Goal: Information Seeking & Learning: Learn about a topic

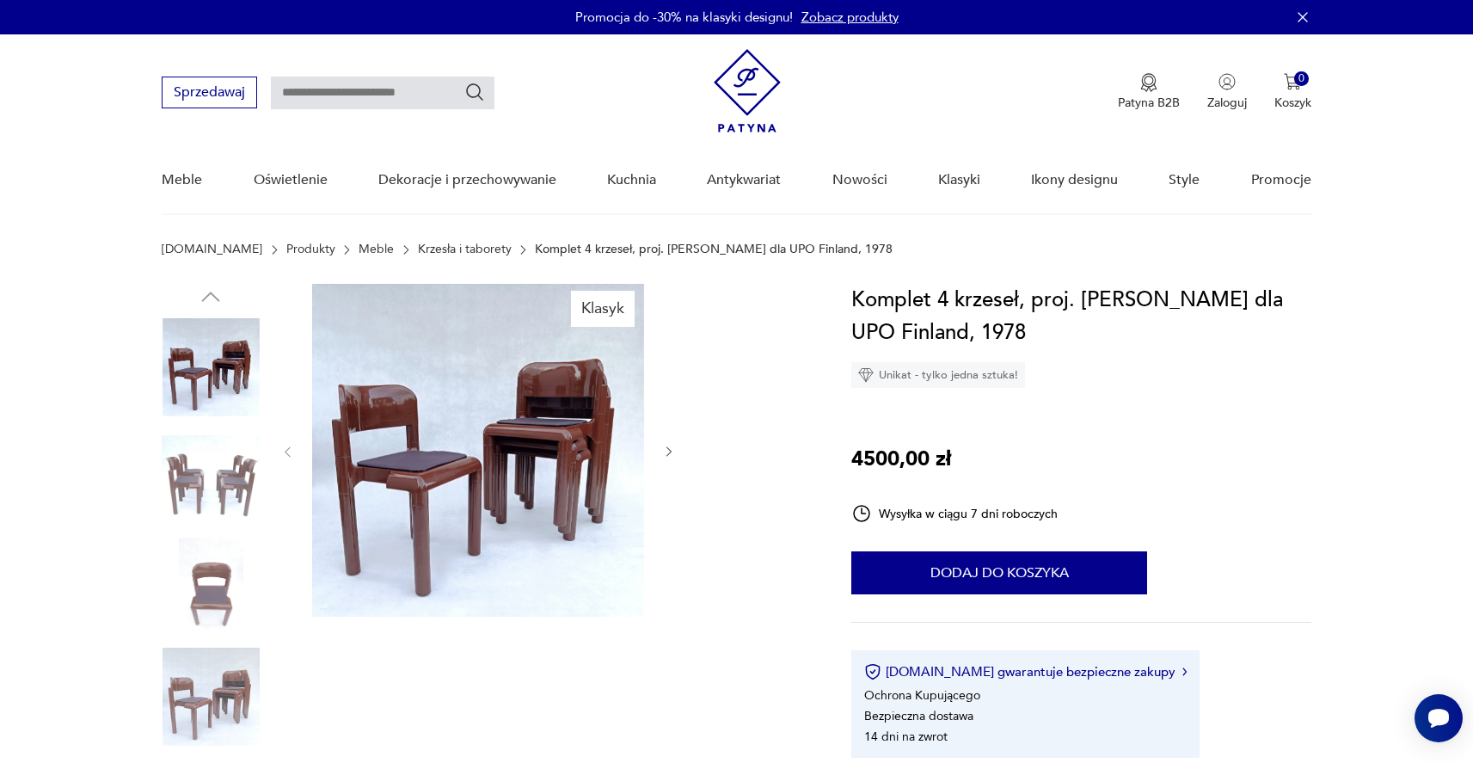
click at [427, 69] on div "Sprzedawaj Patyna B2B Zaloguj 0 Koszyk Twój koszyk ( 0 ) Brak produktów w koszy…" at bounding box center [736, 83] width 1149 height 99
click at [419, 81] on input "text" at bounding box center [383, 93] width 224 height 33
type input "*********"
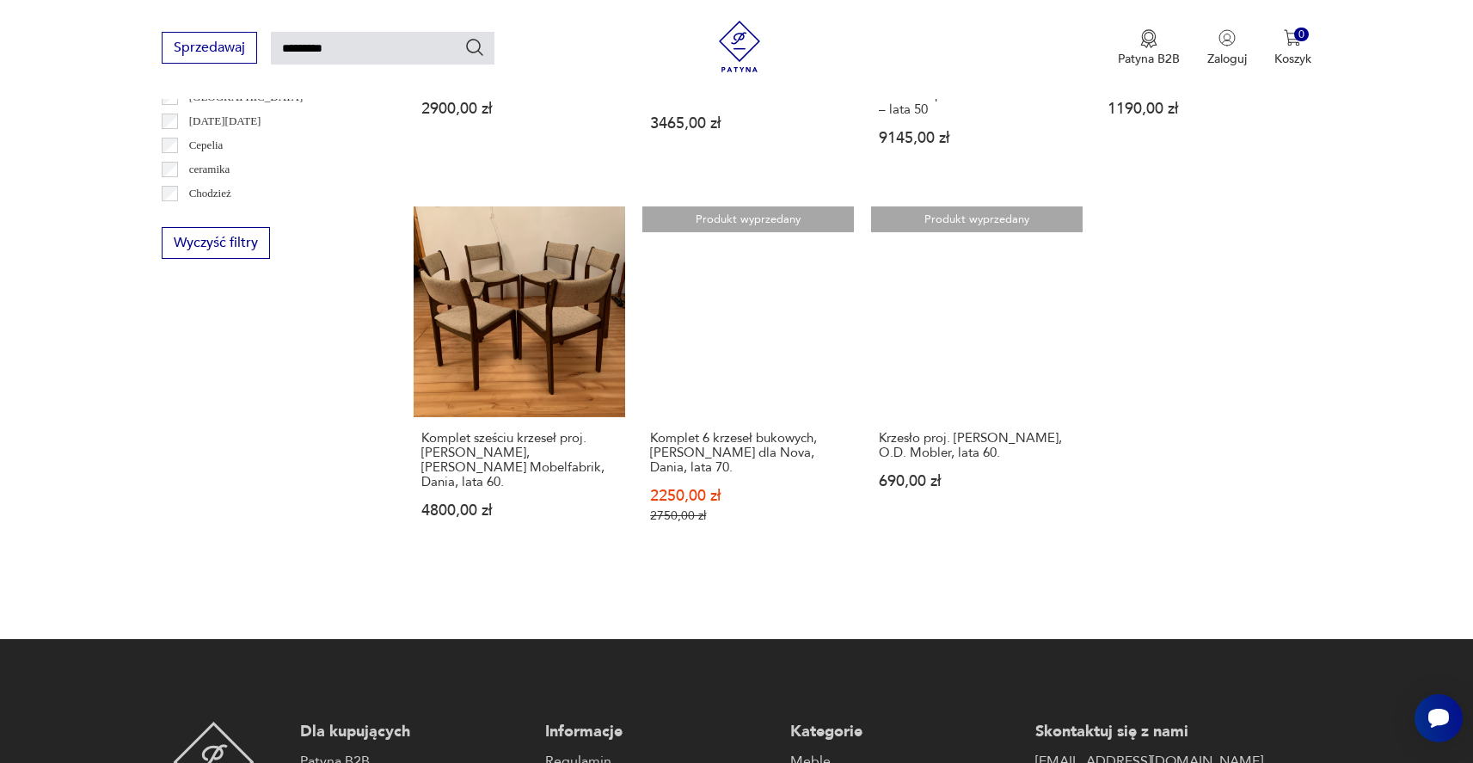
scroll to position [966, 0]
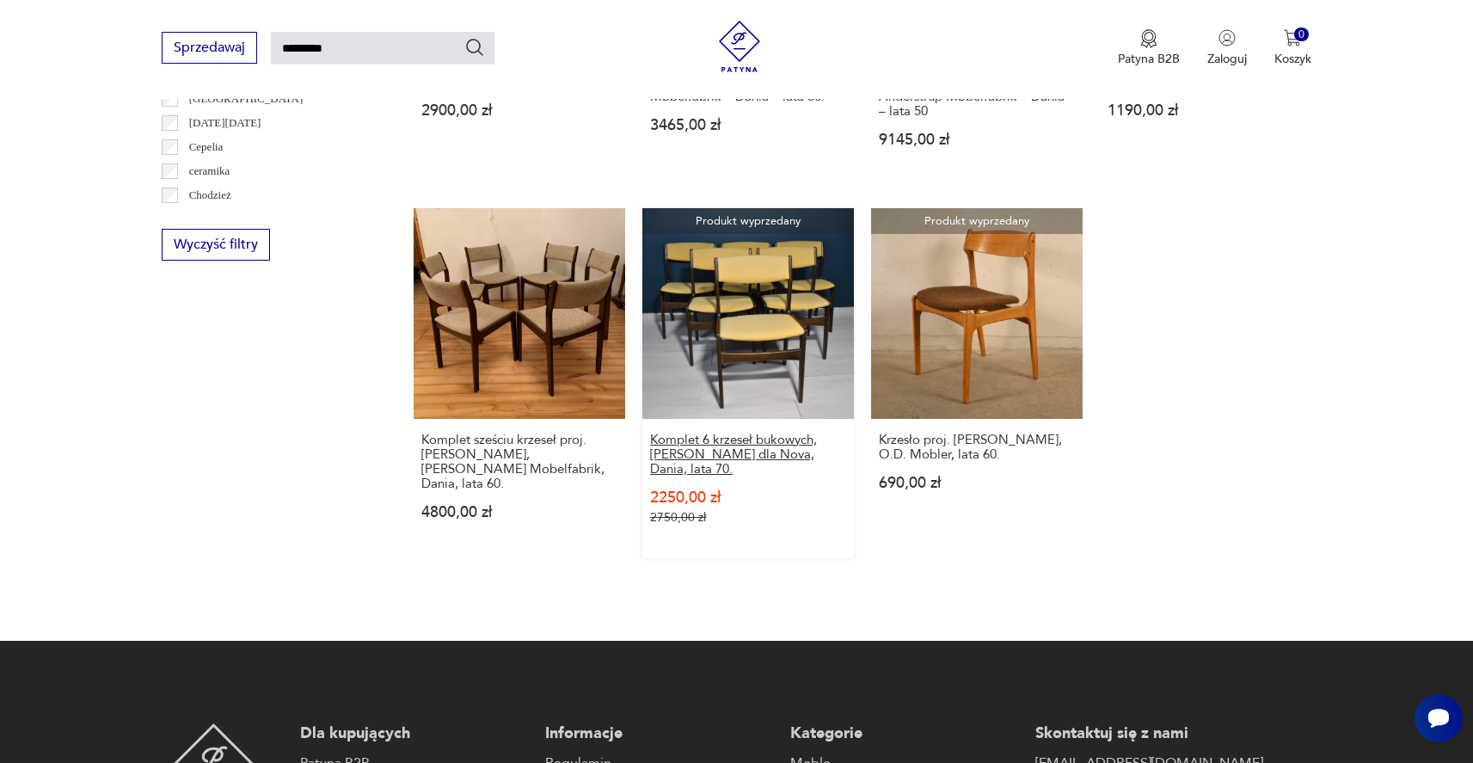
click at [793, 433] on h3 "Komplet 6 krzeseł bukowych, [PERSON_NAME] dla Nova, Dania, lata 70." at bounding box center [748, 455] width 196 height 44
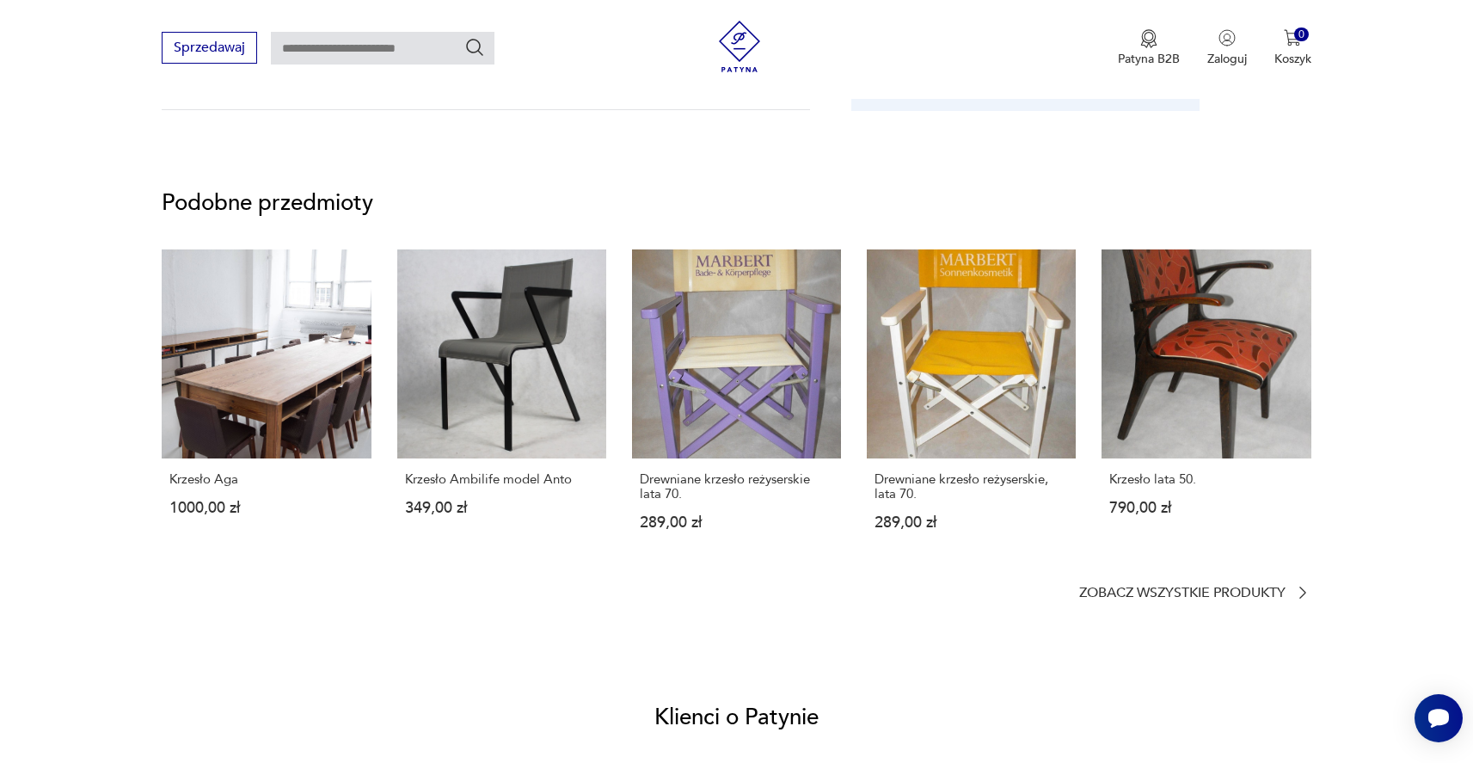
type input "*********"
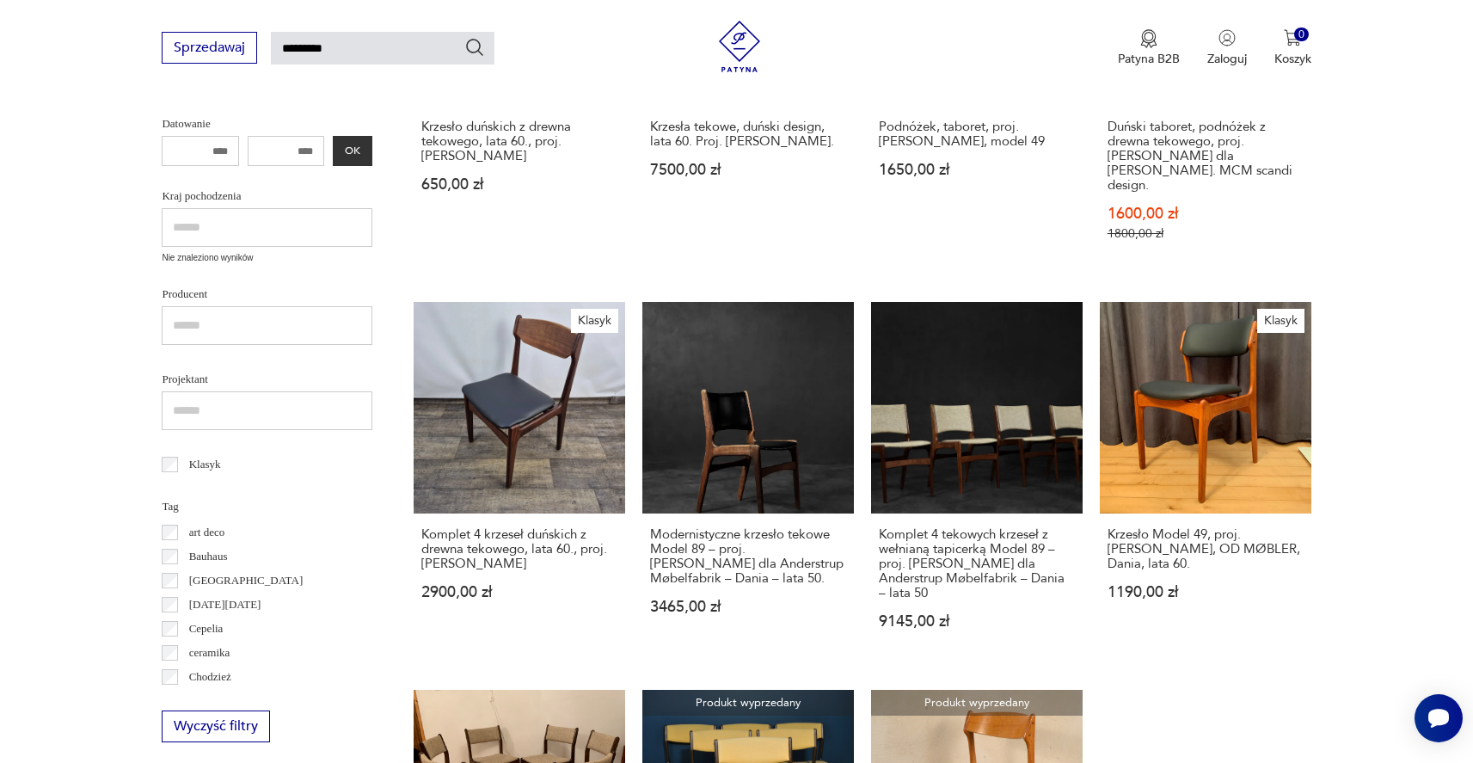
scroll to position [620, 0]
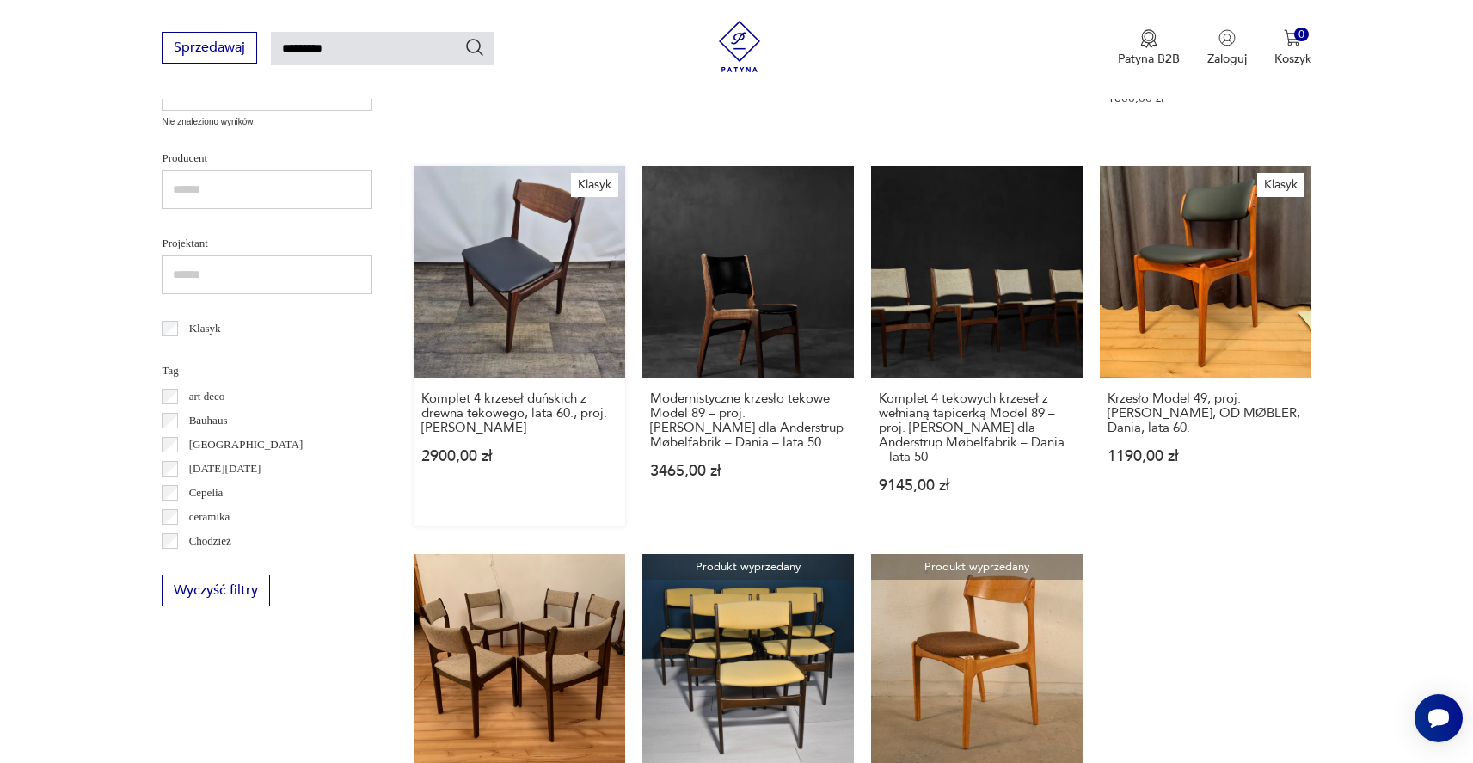
click at [563, 237] on link "Klasyk Komplet 4 krzeseł duńskich z drewna tekowego, lata 60., proj. [PERSON_NA…" at bounding box center [520, 346] width 212 height 360
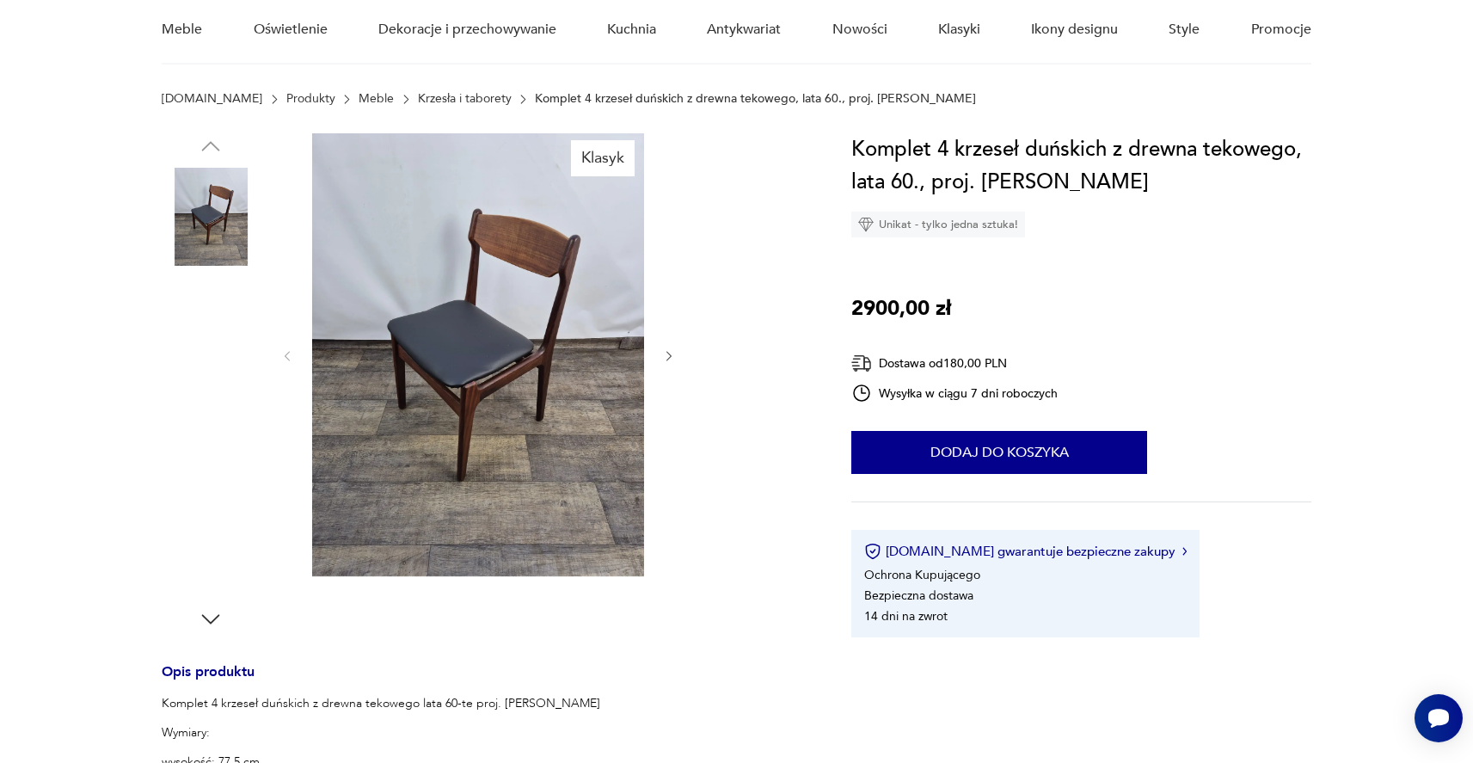
scroll to position [117, 0]
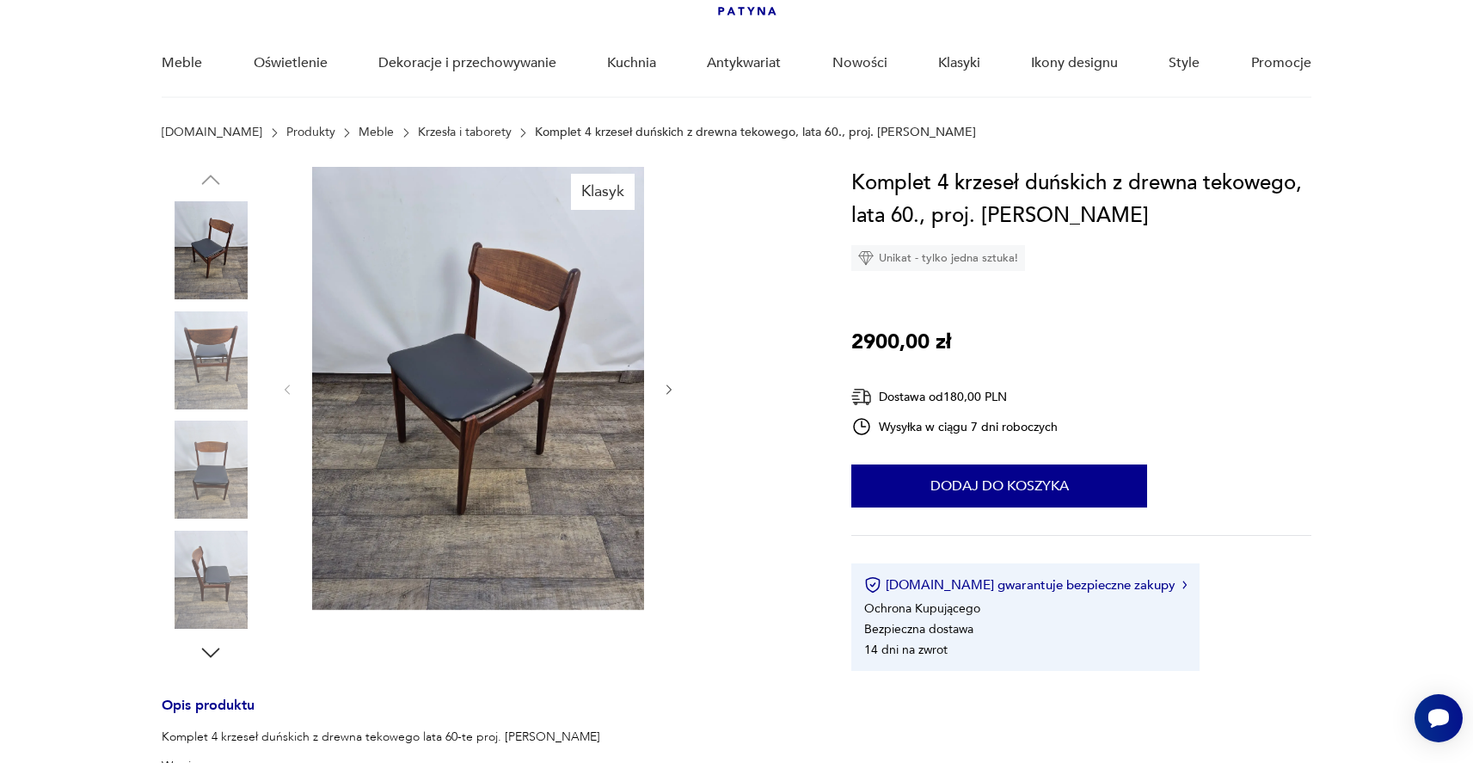
click at [213, 452] on img at bounding box center [211, 470] width 98 height 98
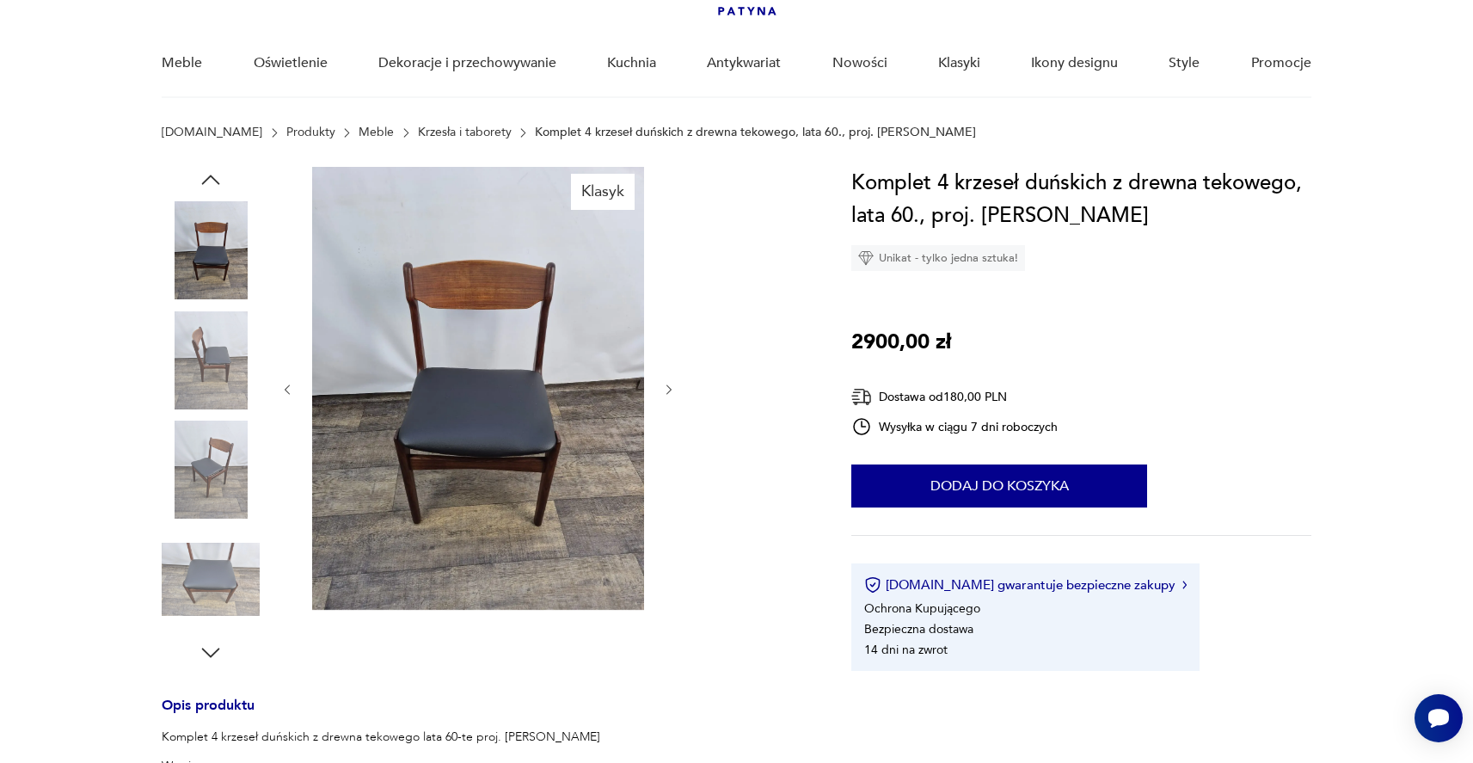
click at [202, 667] on div "Klasyk Opis produktu Komplet 4 krzeseł duńskich z drewna tekowego lata 60-te pr…" at bounding box center [486, 719] width 648 height 1105
click at [206, 663] on icon "button" at bounding box center [211, 653] width 26 height 26
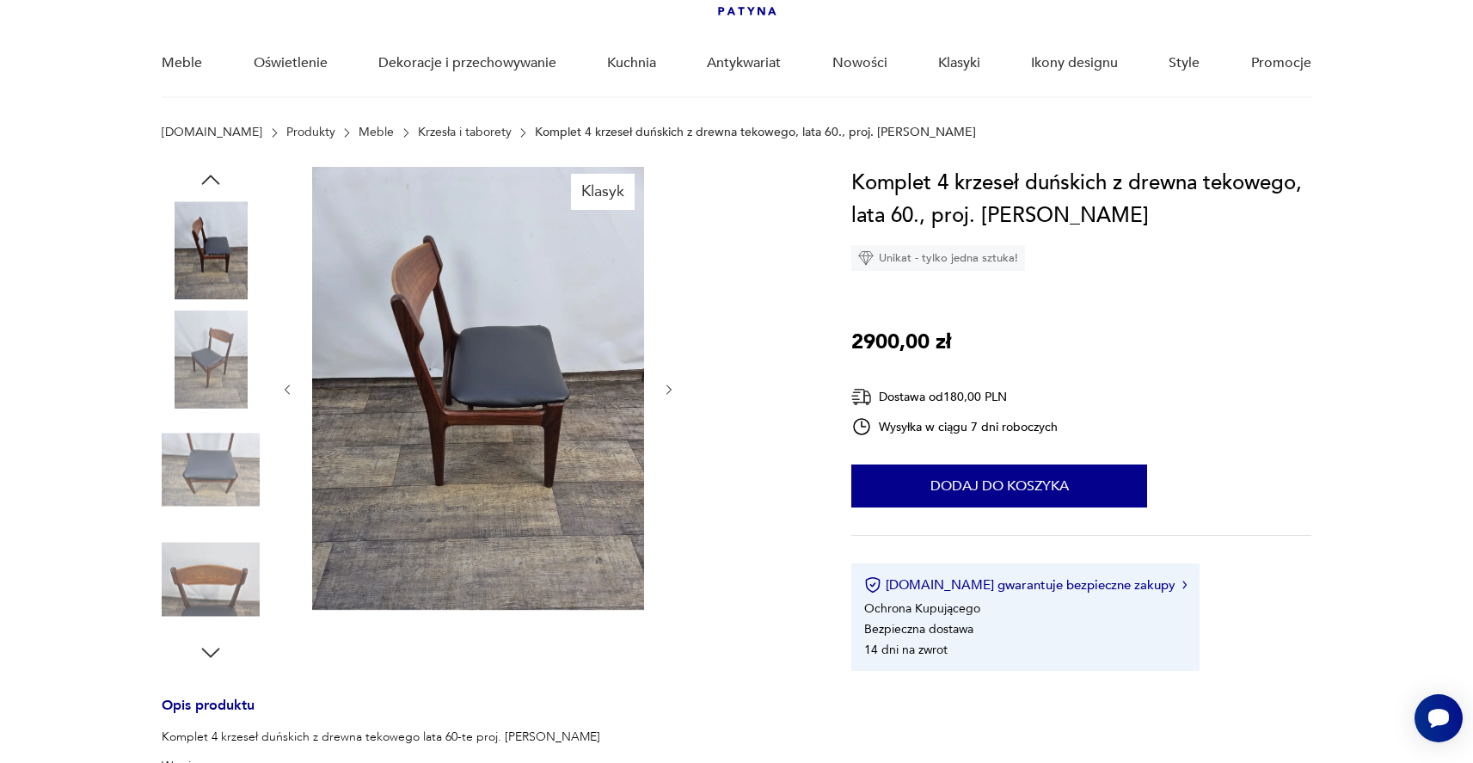
click at [212, 667] on div "Klasyk Opis produktu Komplet 4 krzeseł duńskich z drewna tekowego lata 60-te pr…" at bounding box center [486, 719] width 648 height 1105
click at [212, 664] on icon "button" at bounding box center [211, 653] width 26 height 26
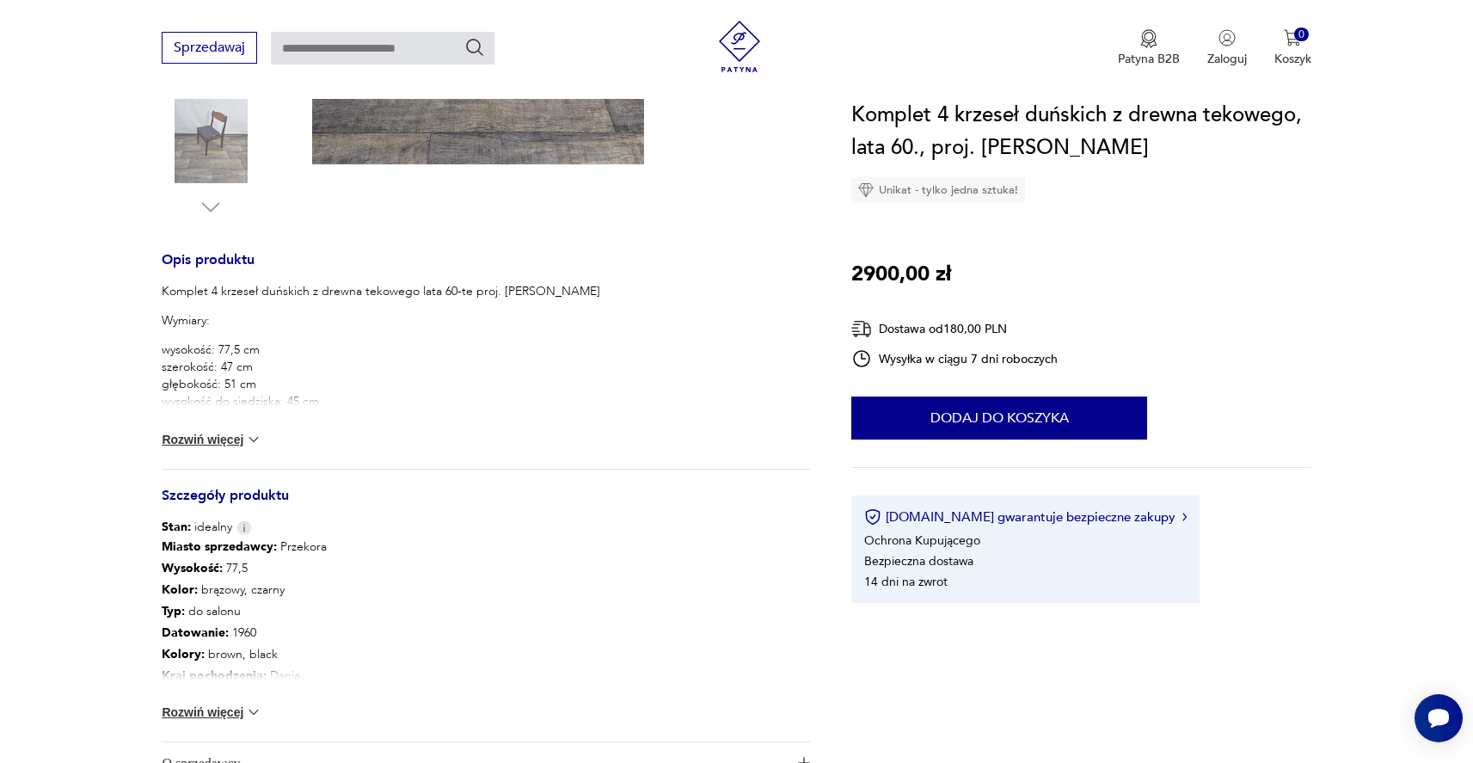
scroll to position [562, 0]
click at [225, 436] on button "Rozwiń więcej" at bounding box center [212, 440] width 100 height 17
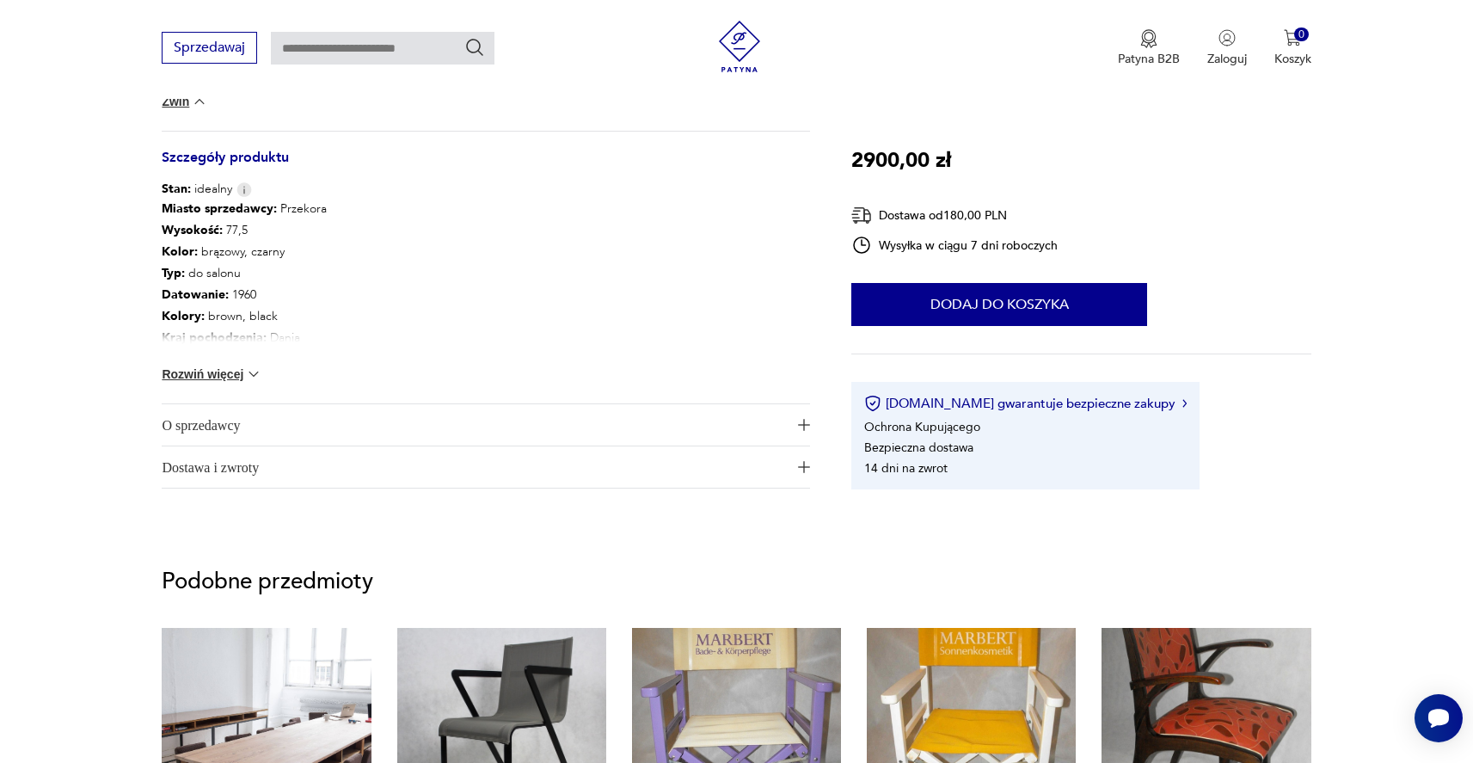
scroll to position [1074, 0]
click at [251, 375] on img at bounding box center [253, 374] width 17 height 17
click at [284, 371] on p "Projektant : [PERSON_NAME]" at bounding box center [244, 381] width 165 height 21
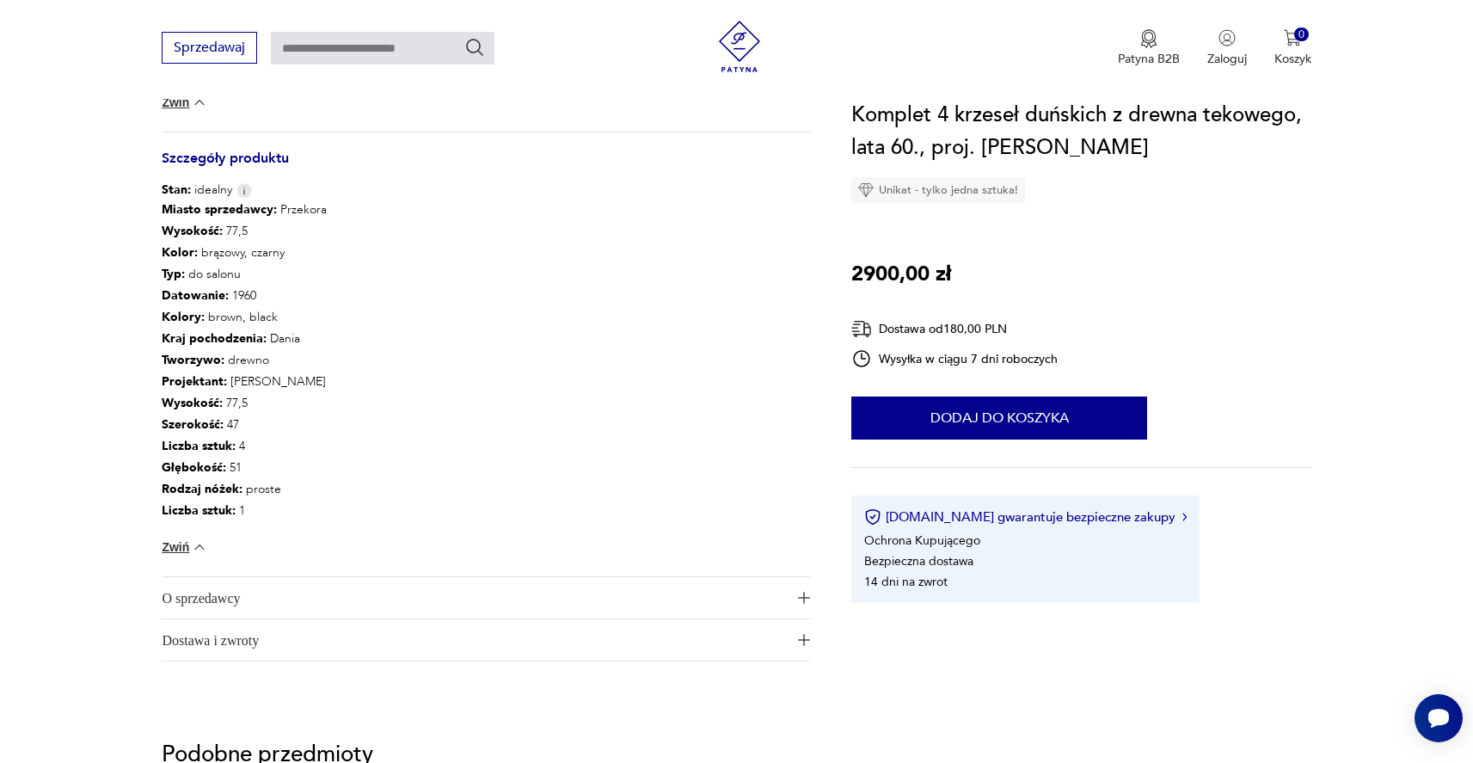
click at [493, 341] on div "Miasto sprzedawcy : Przekora Wysokość : 77,5 Kolor: brązowy, czarny Typ : do sa…" at bounding box center [486, 388] width 648 height 378
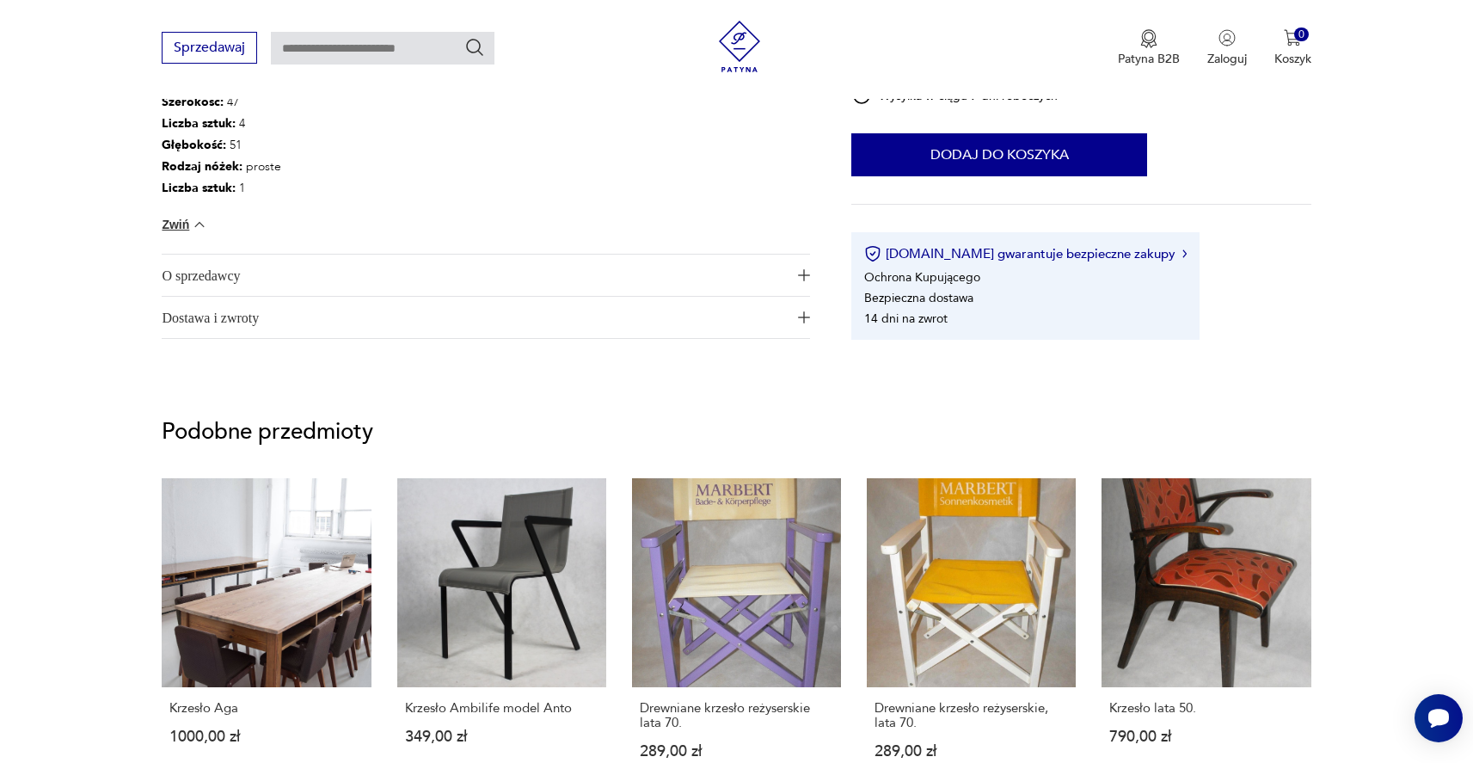
scroll to position [1381, 0]
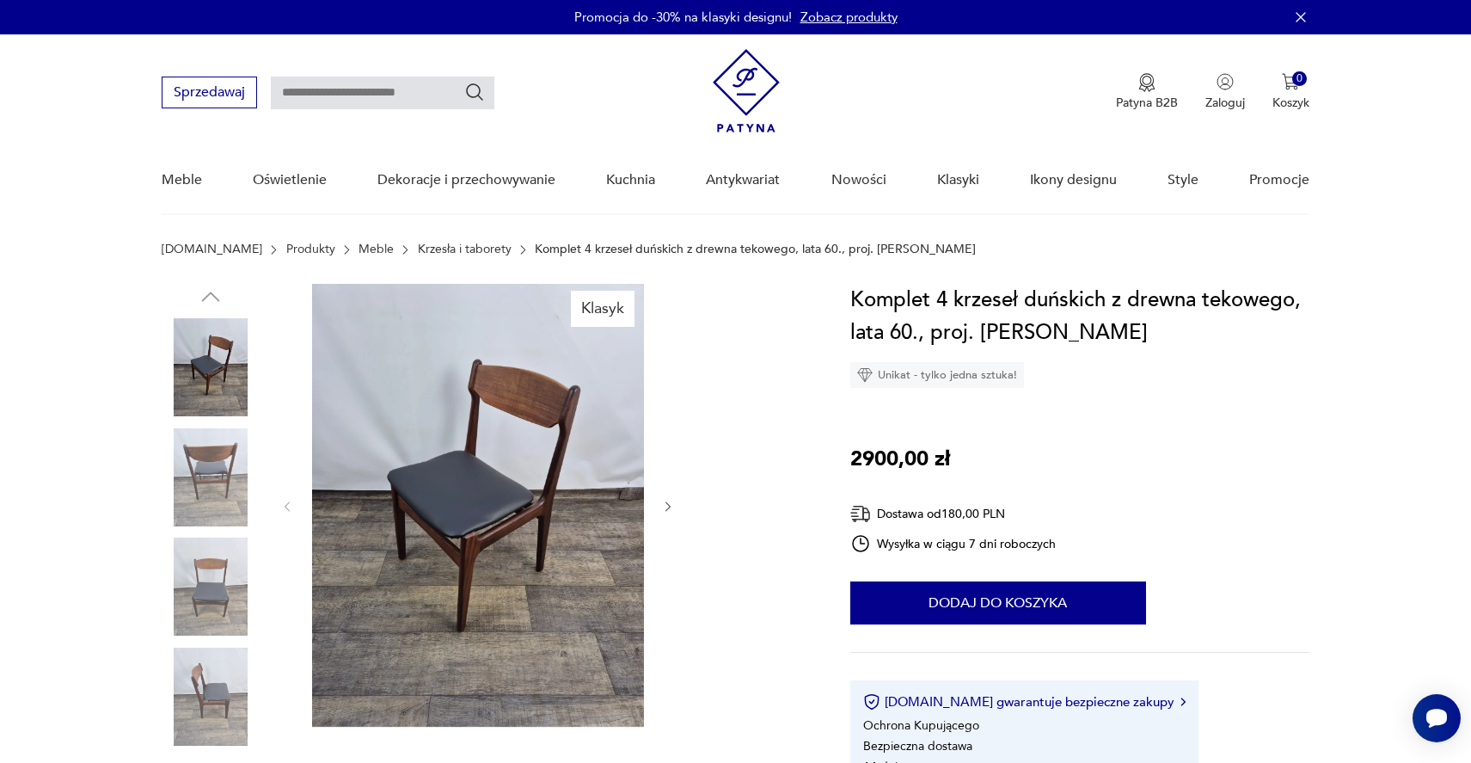
click at [224, 555] on img at bounding box center [211, 586] width 98 height 98
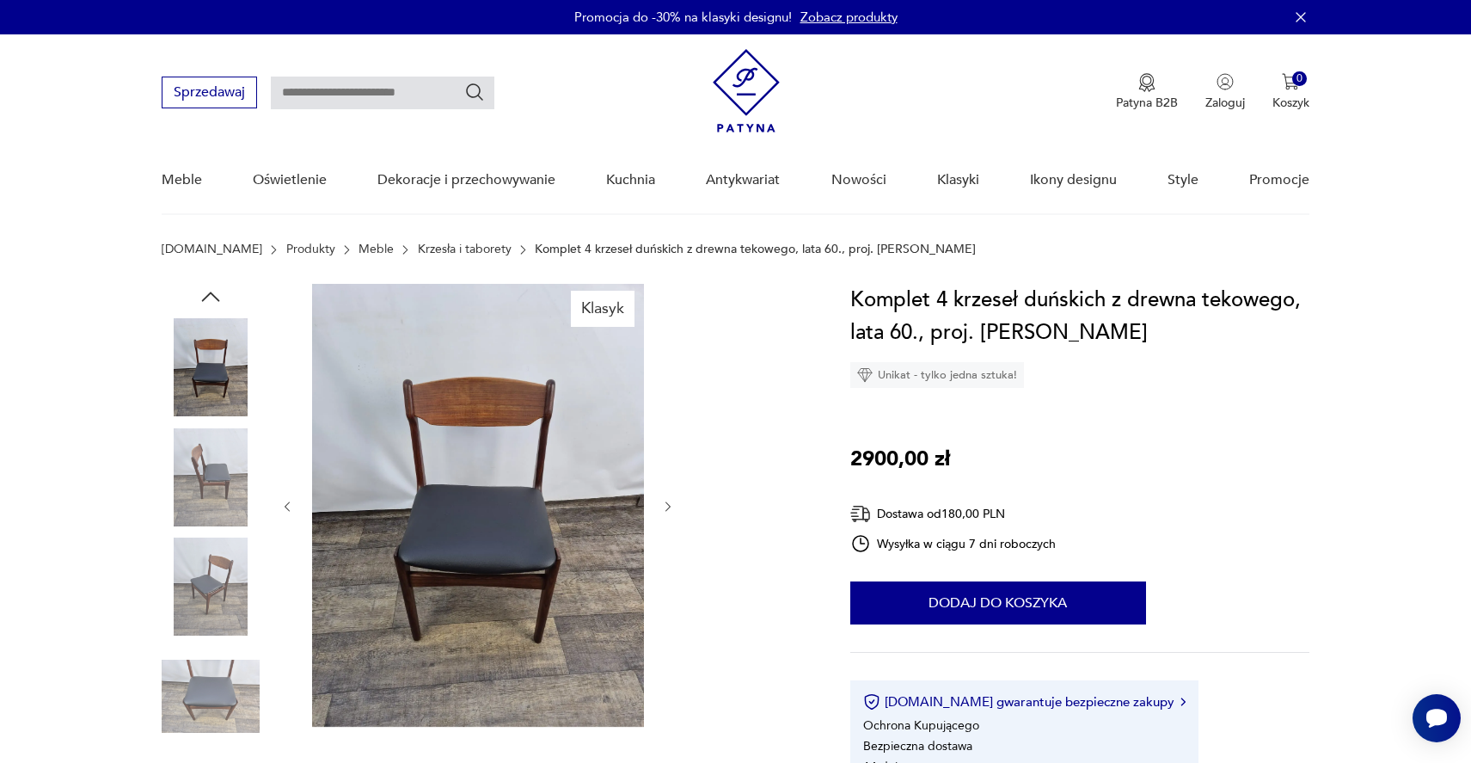
click at [196, 371] on img at bounding box center [211, 367] width 98 height 98
click at [677, 509] on div "Klasyk" at bounding box center [486, 533] width 648 height 499
click at [667, 506] on icon "button" at bounding box center [668, 507] width 15 height 15
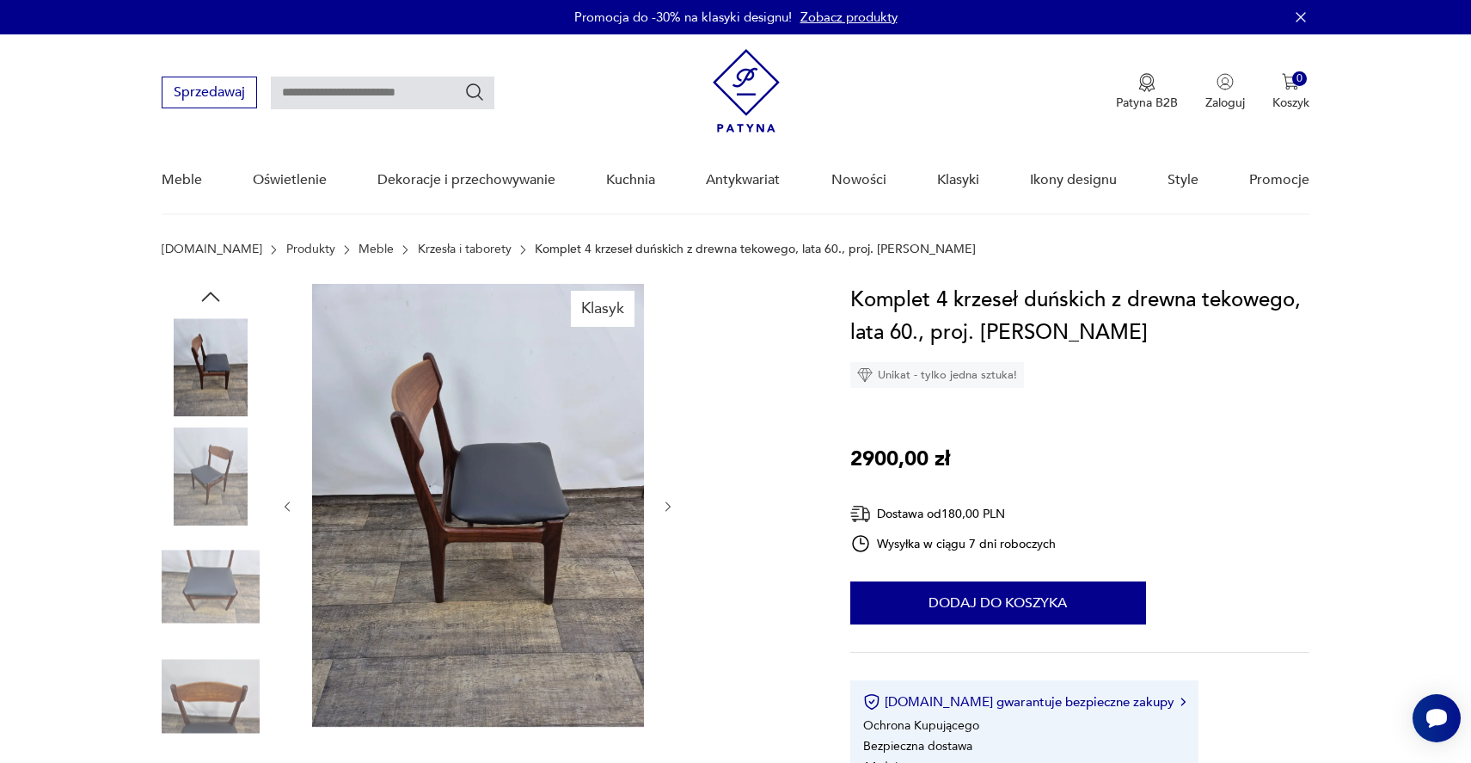
click at [667, 506] on icon "button" at bounding box center [668, 507] width 15 height 15
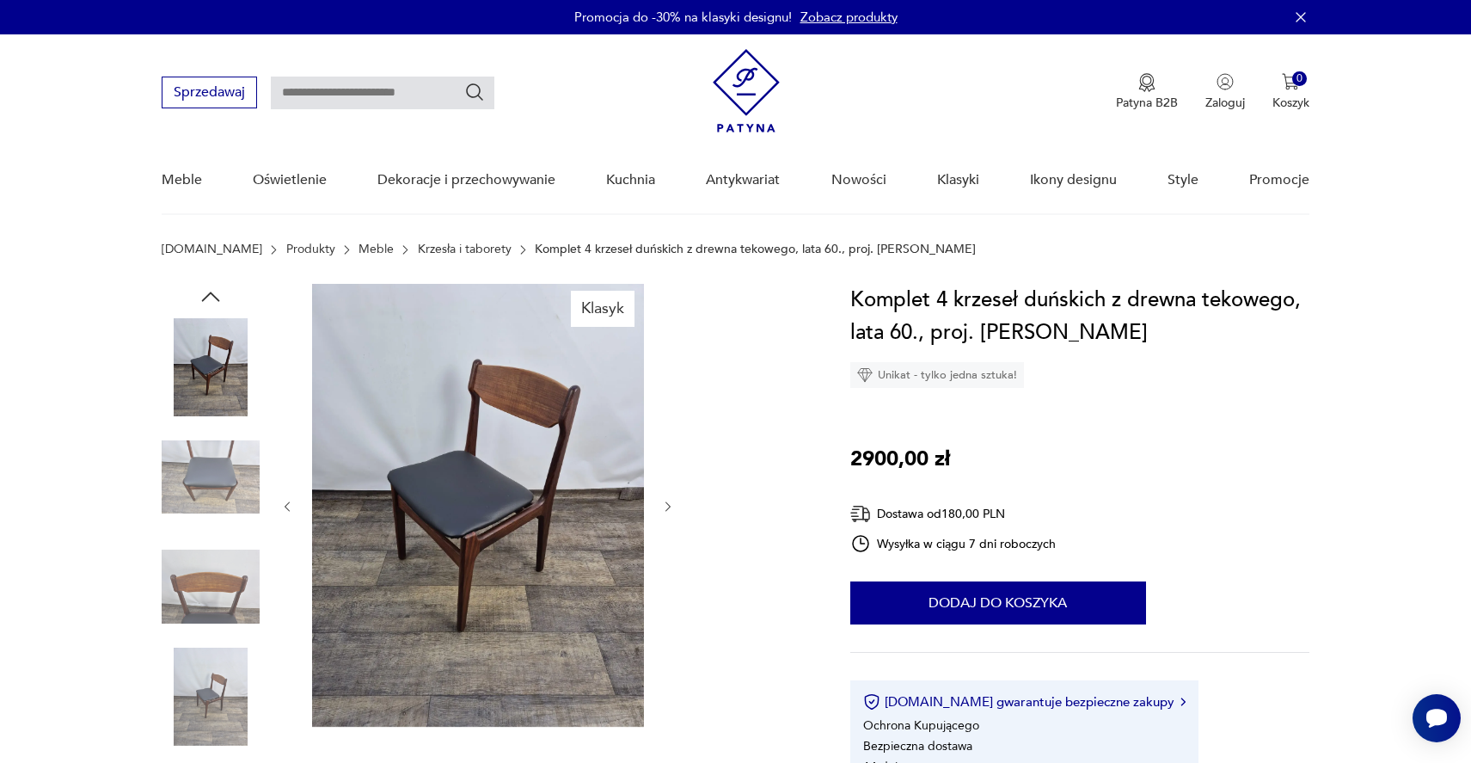
click at [667, 506] on icon "button" at bounding box center [668, 507] width 15 height 15
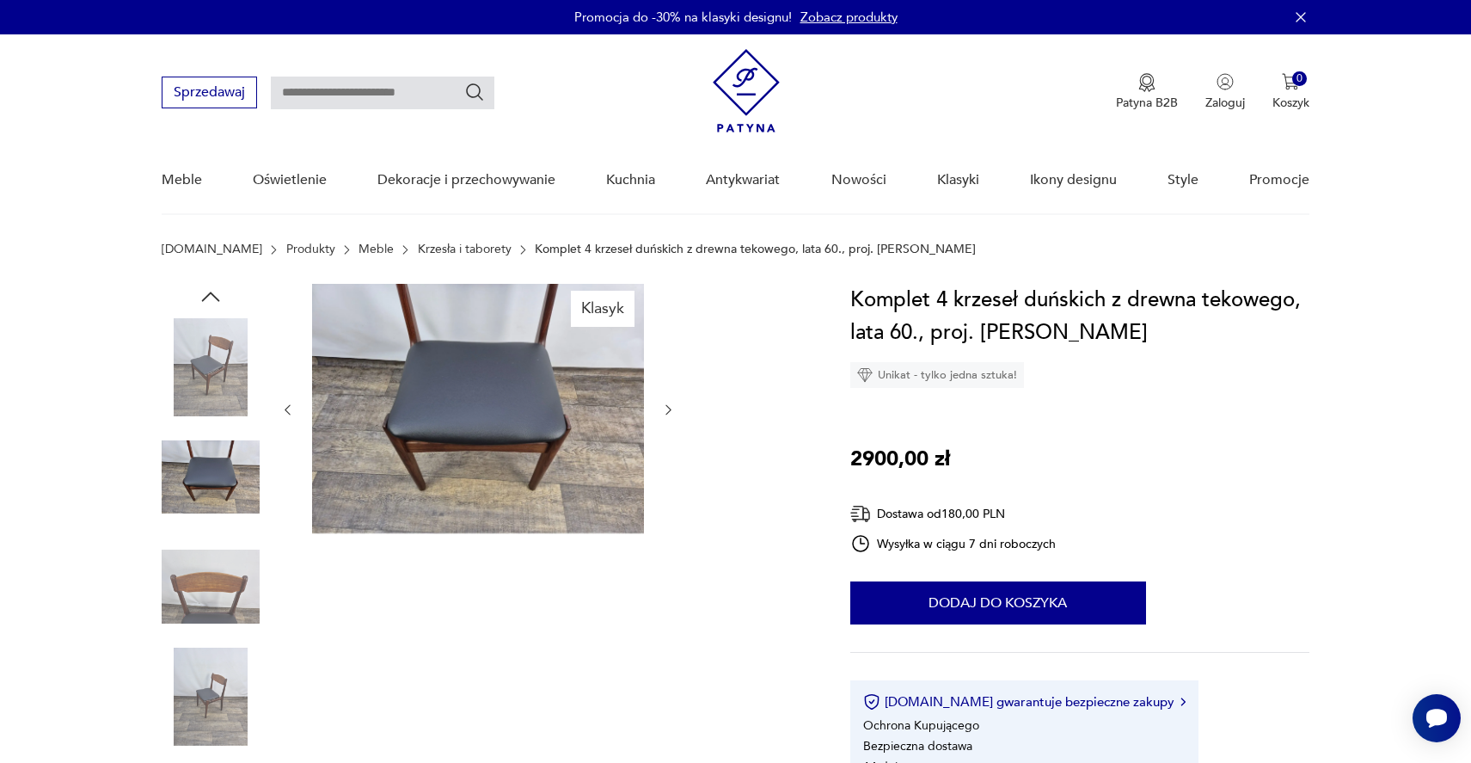
click at [667, 506] on div at bounding box center [478, 410] width 396 height 252
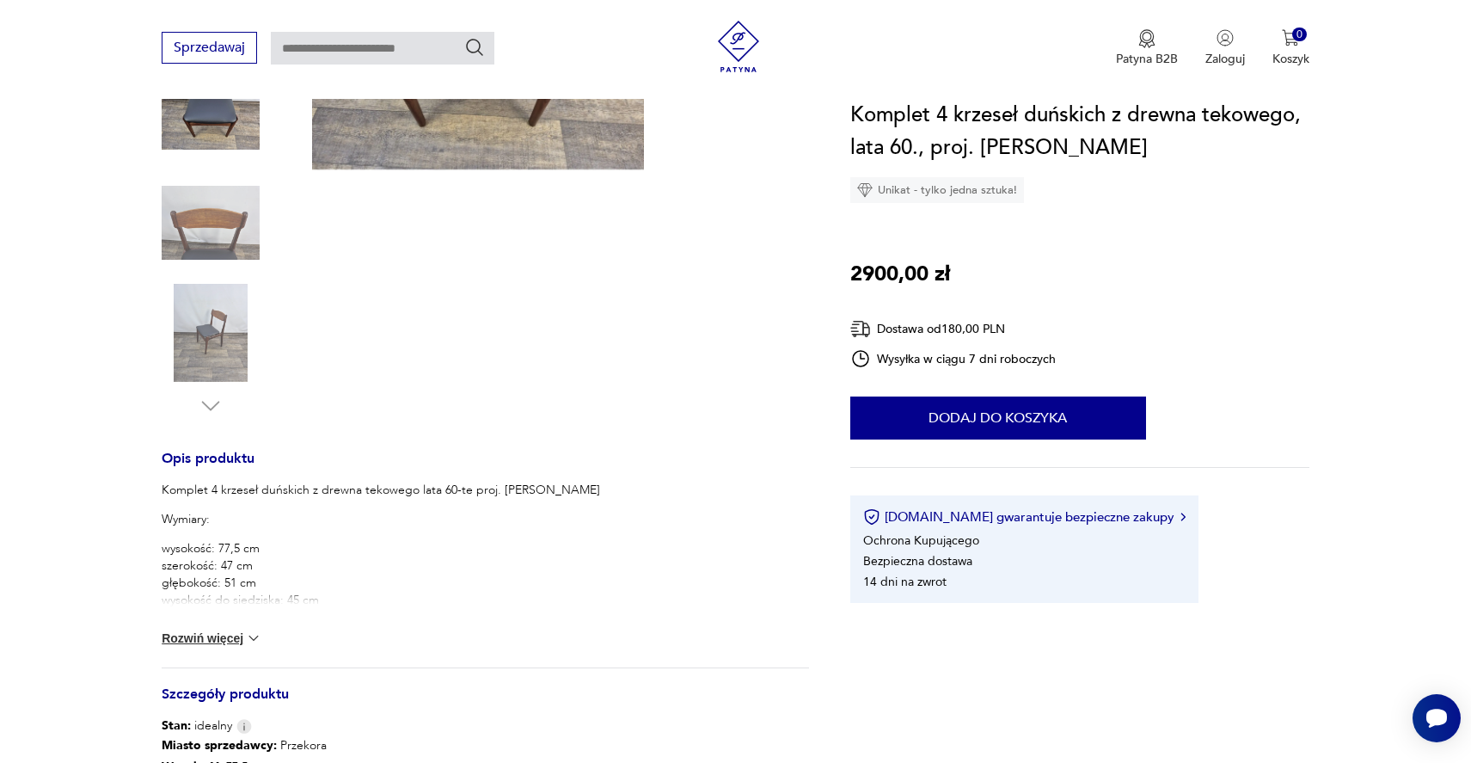
click at [246, 359] on img at bounding box center [211, 333] width 98 height 98
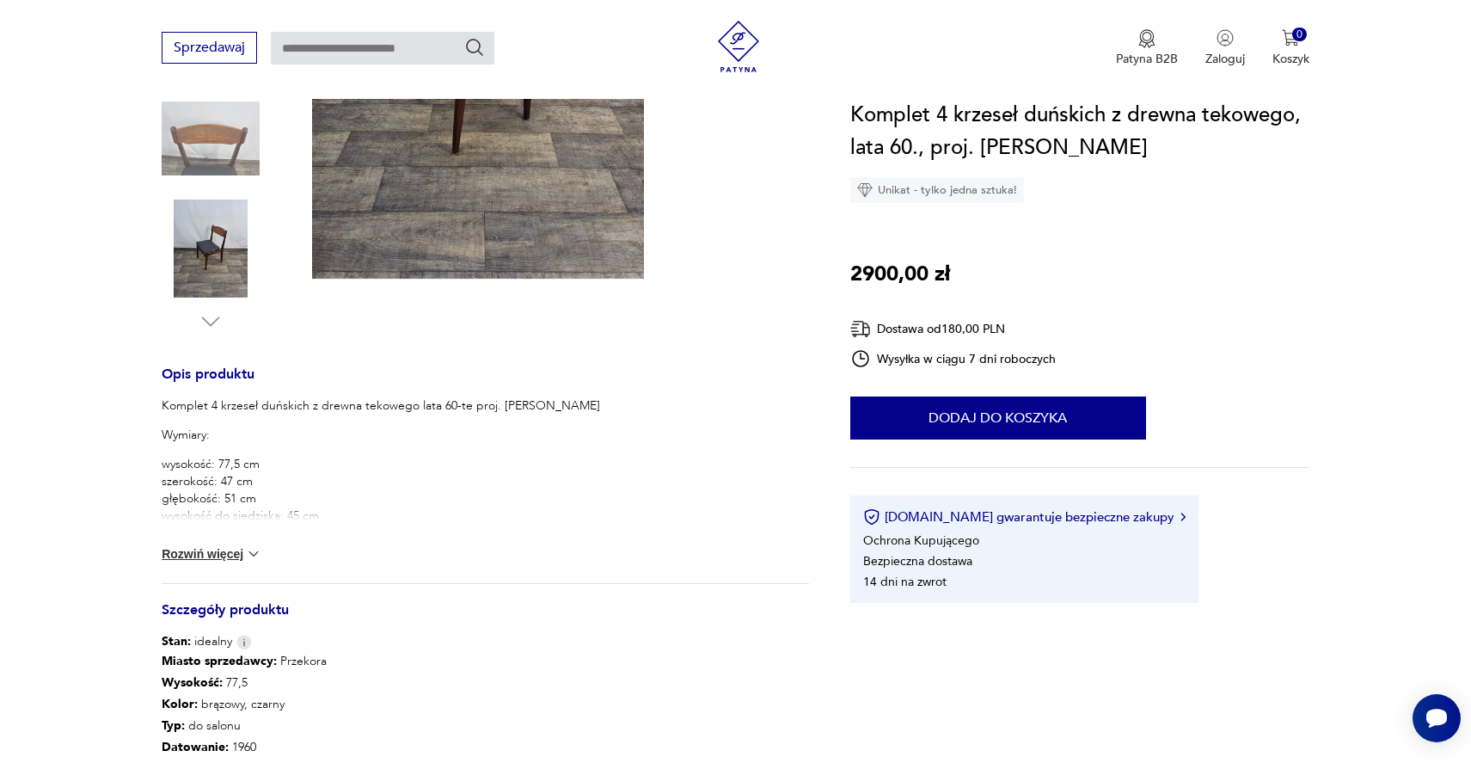
scroll to position [460, 0]
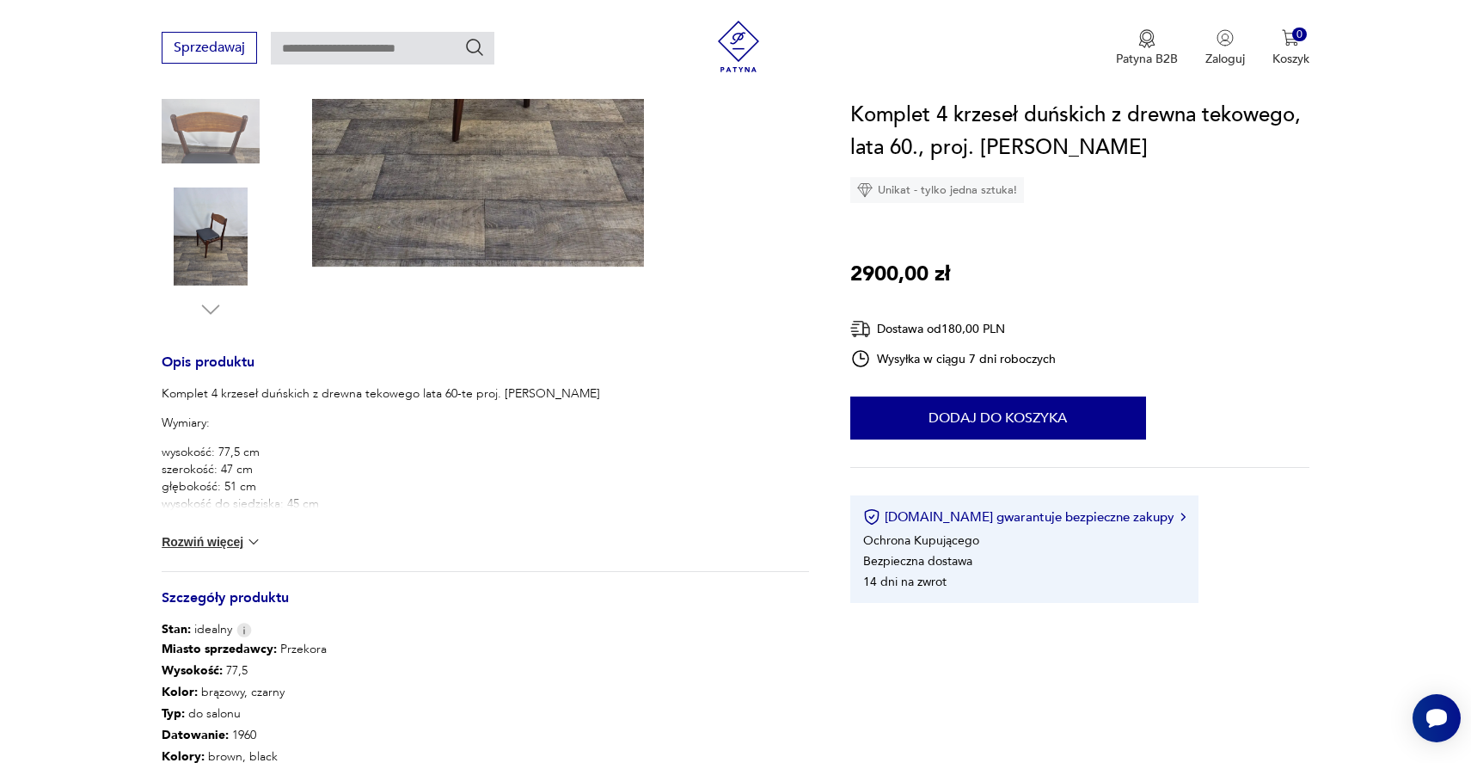
click at [220, 547] on button "Rozwiń więcej" at bounding box center [212, 541] width 100 height 17
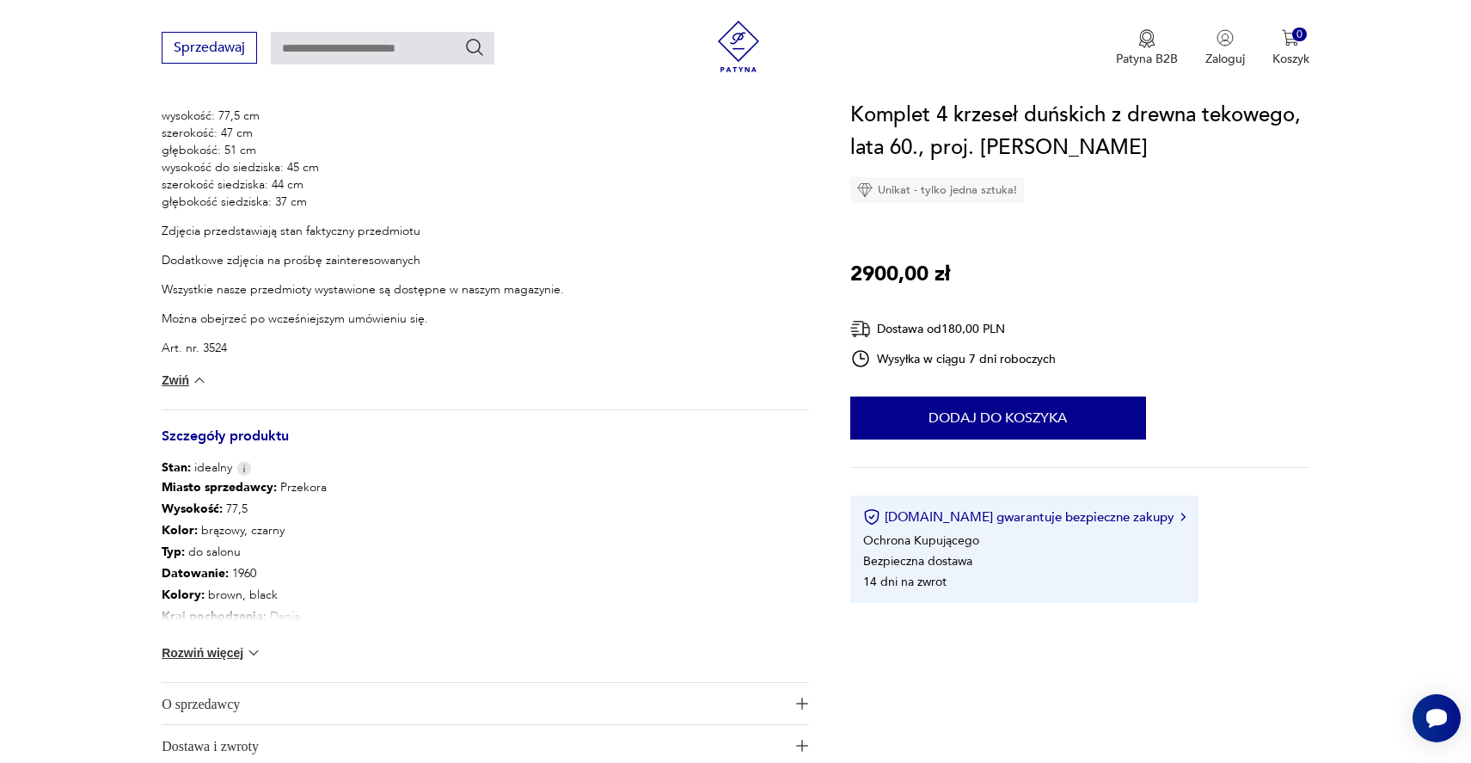
scroll to position [797, 0]
click at [245, 643] on img at bounding box center [253, 651] width 17 height 17
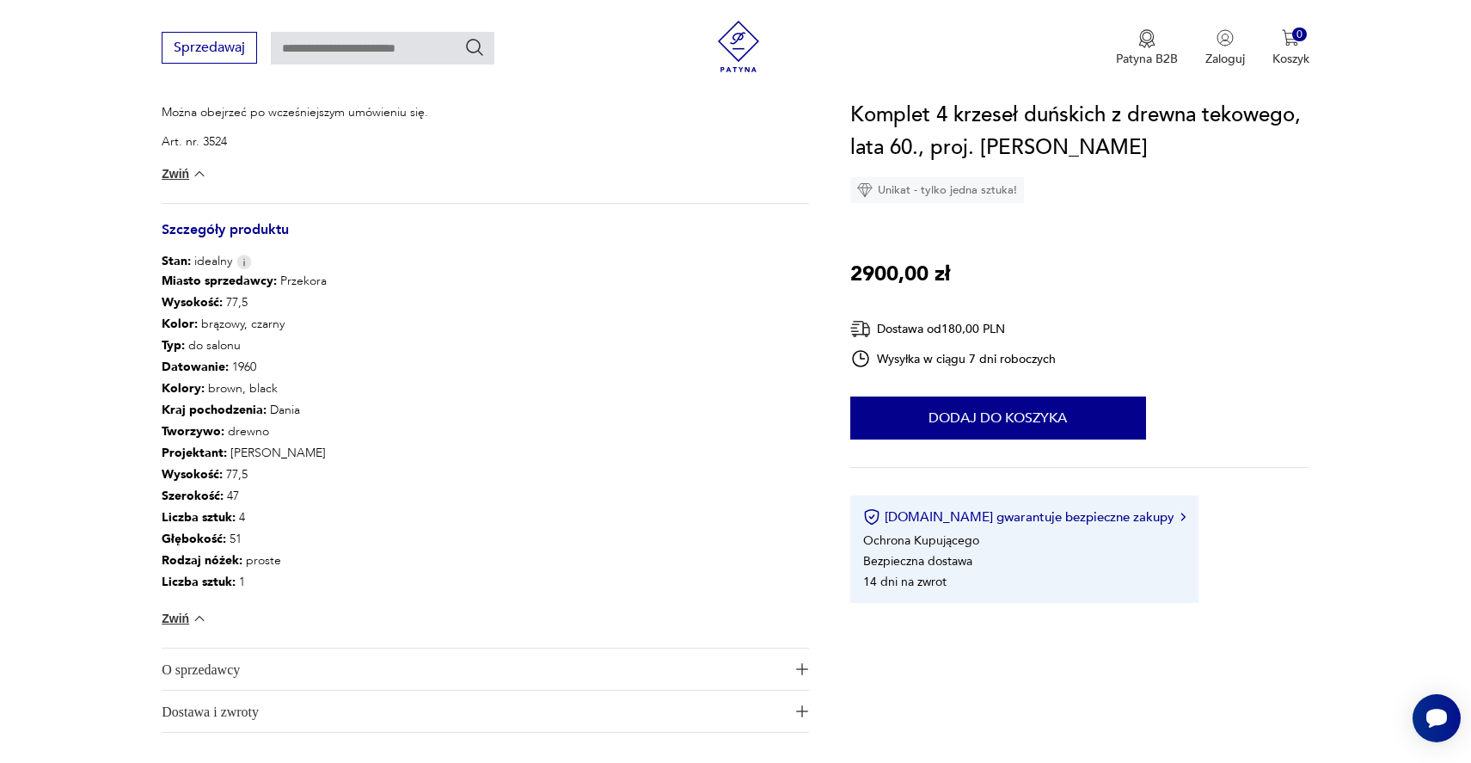
scroll to position [1004, 0]
click at [339, 666] on span "O sprzedawcy" at bounding box center [473, 667] width 623 height 41
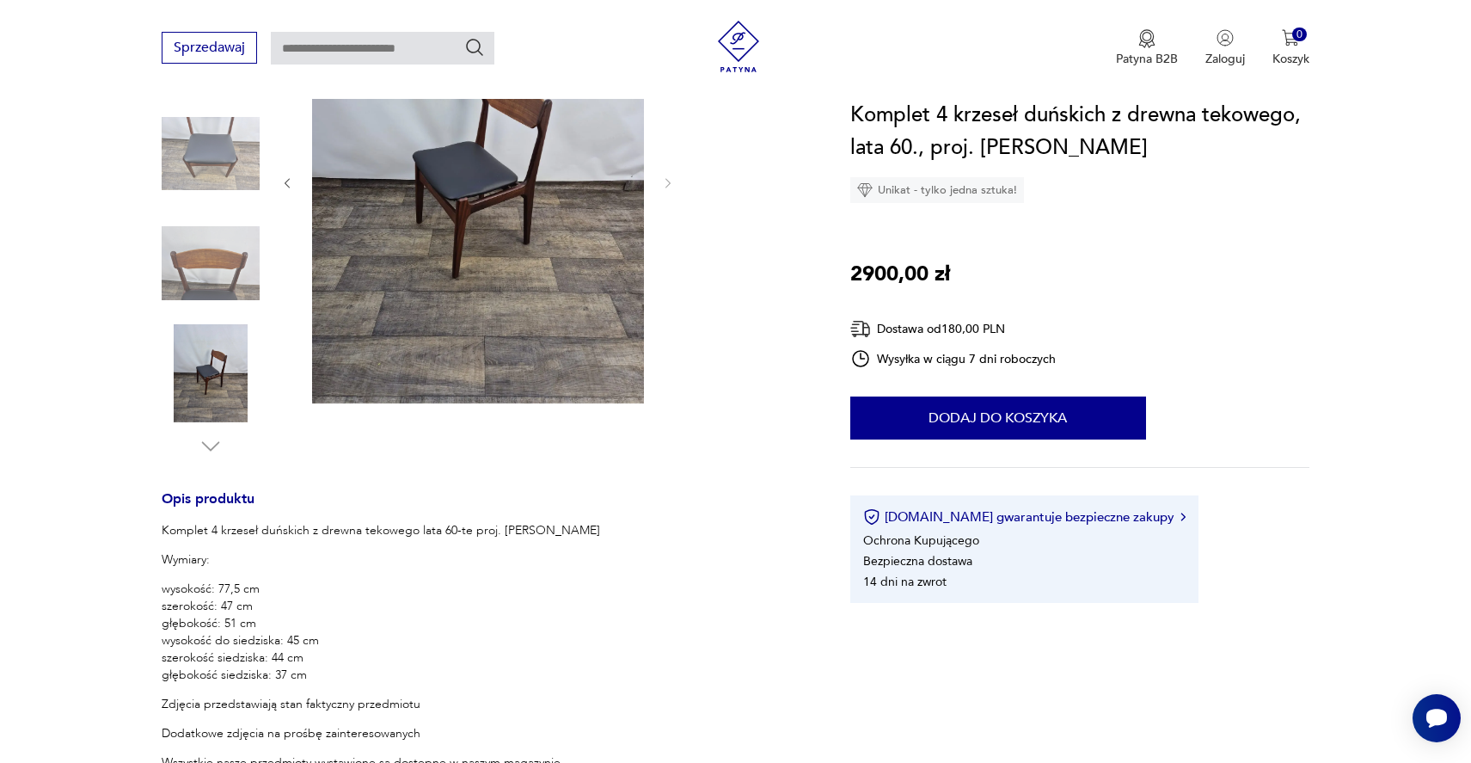
scroll to position [325, 0]
click at [212, 177] on img at bounding box center [211, 152] width 98 height 98
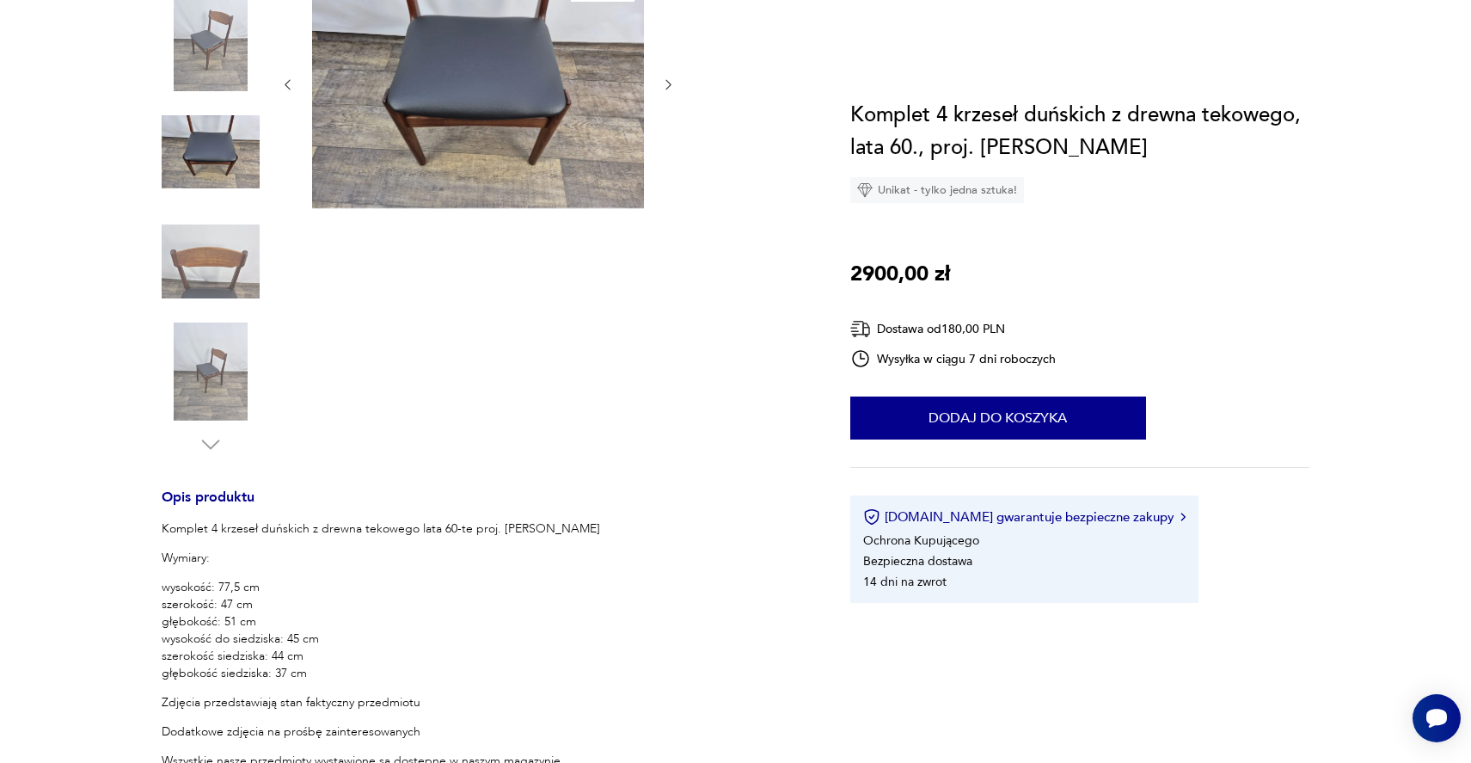
scroll to position [0, 0]
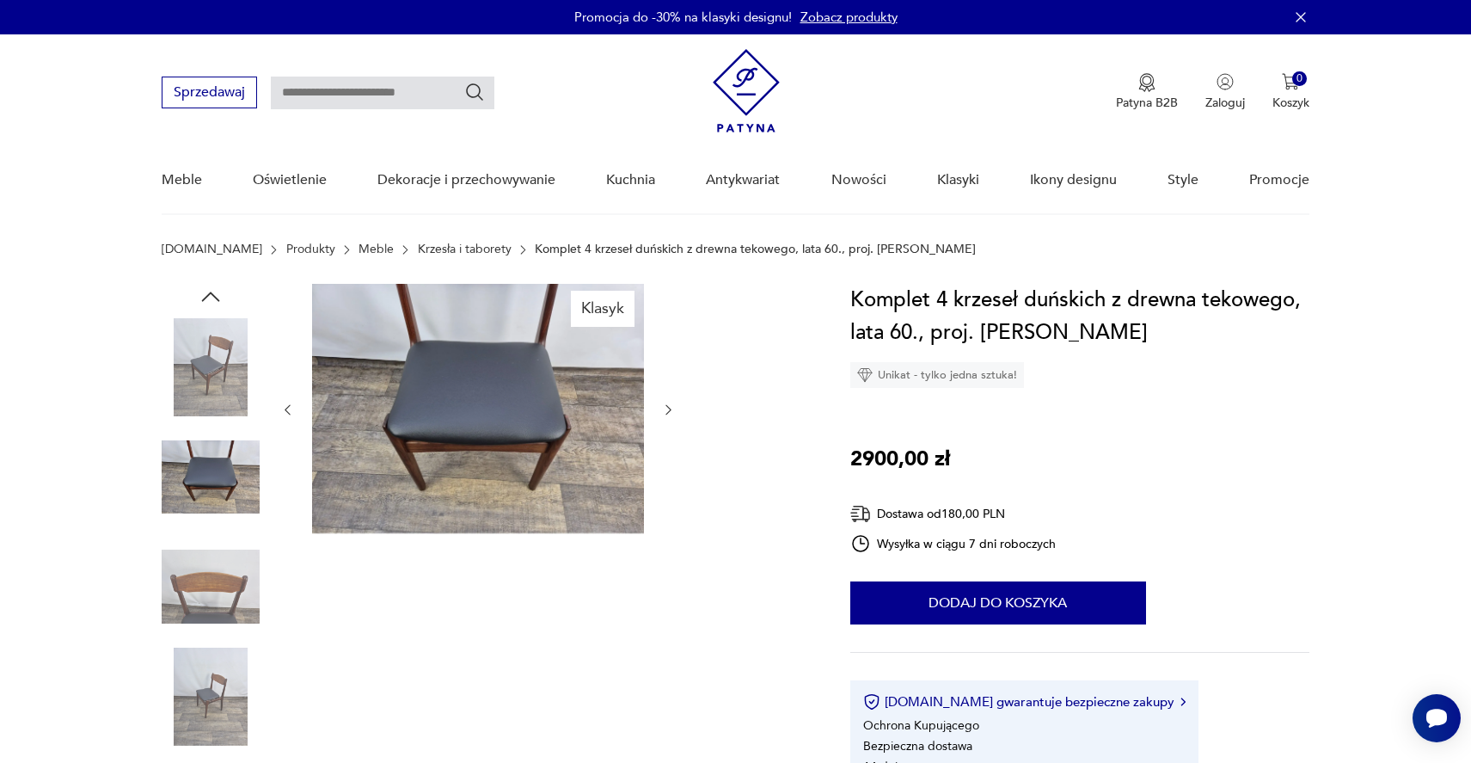
click at [175, 385] on img at bounding box center [211, 367] width 98 height 98
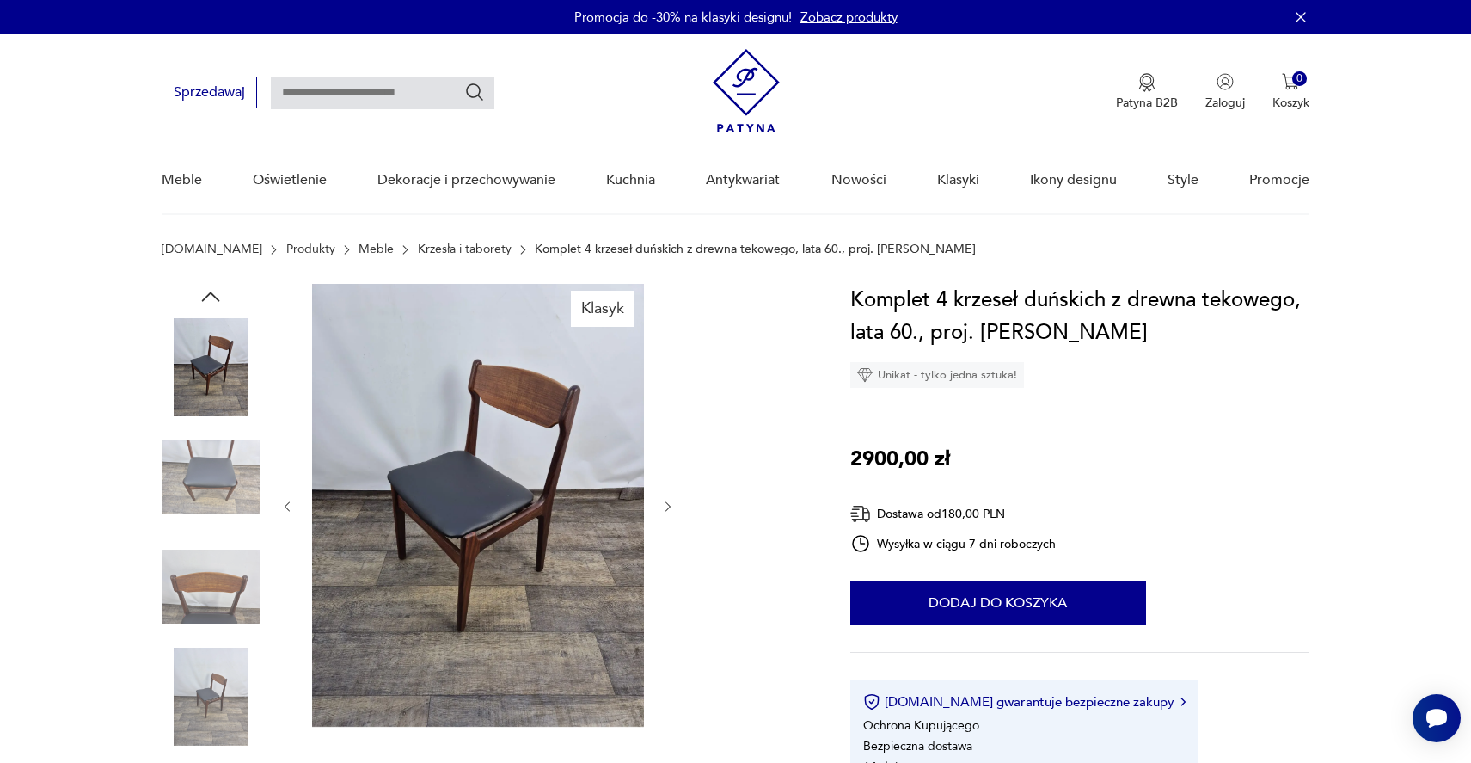
click at [418, 249] on link "Krzesła i taborety" at bounding box center [465, 249] width 94 height 14
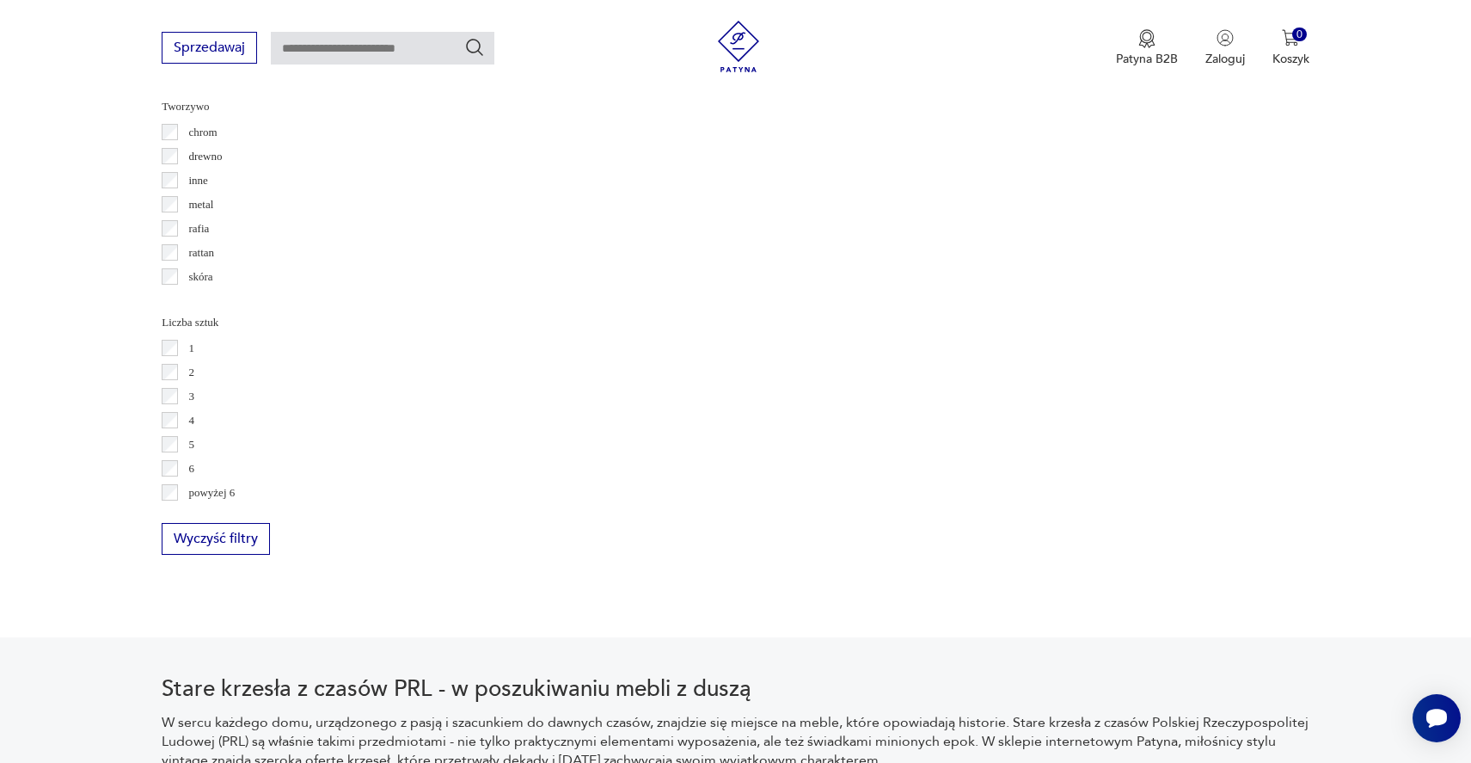
scroll to position [1944, 0]
